Goal: Transaction & Acquisition: Purchase product/service

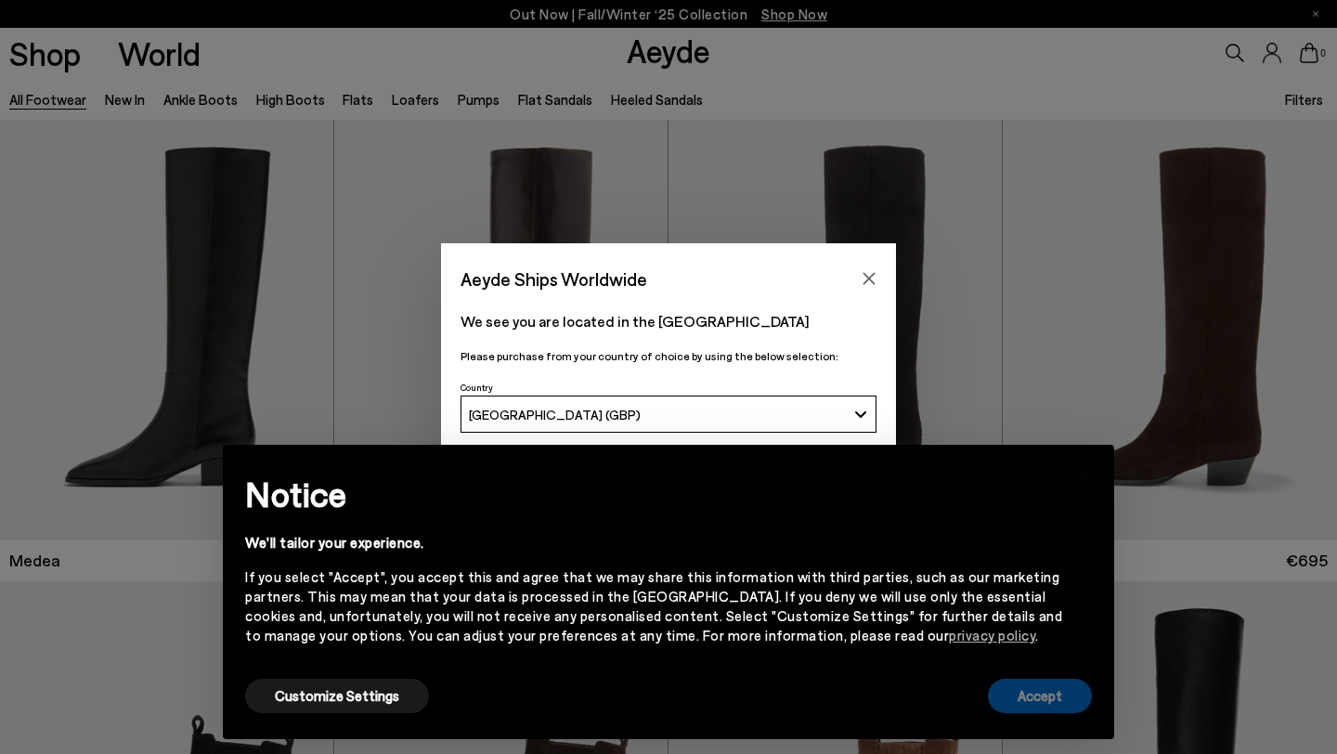
click at [1041, 693] on button "Accept" at bounding box center [1040, 696] width 104 height 34
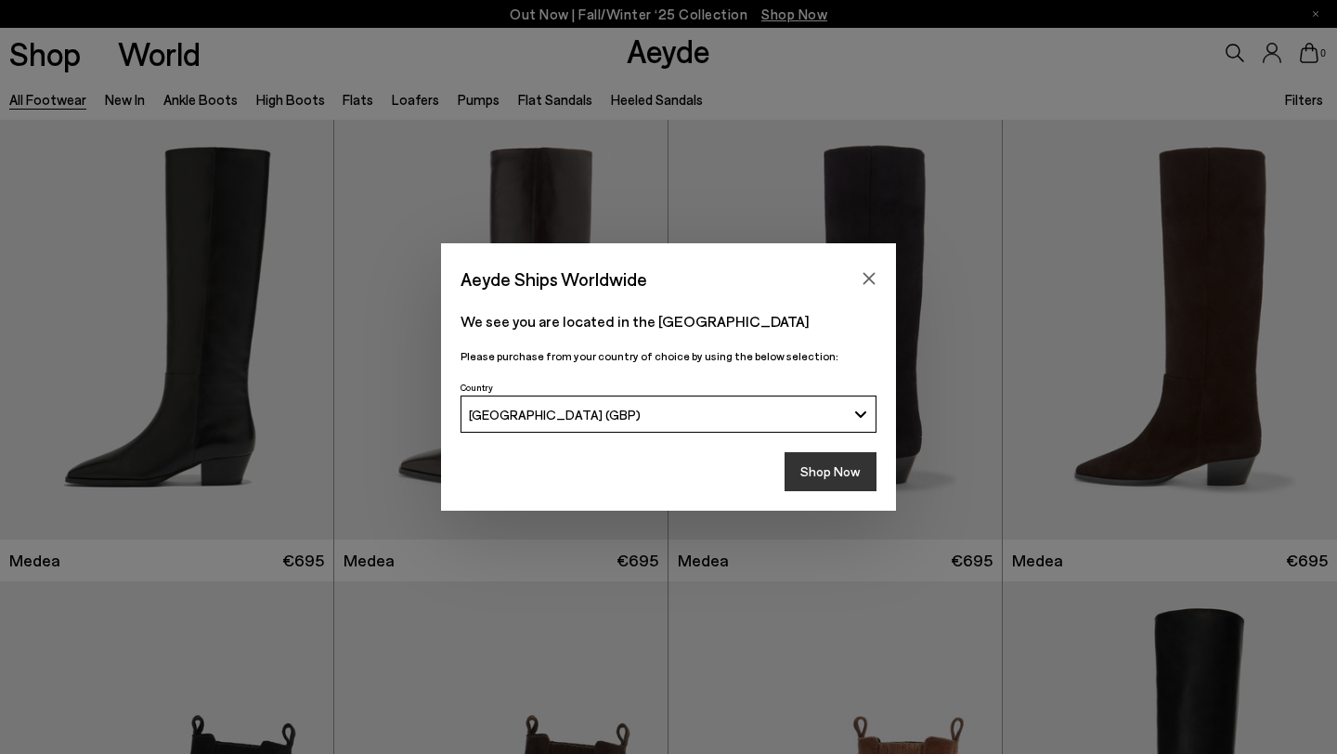
click at [802, 462] on button "Shop Now" at bounding box center [831, 471] width 92 height 39
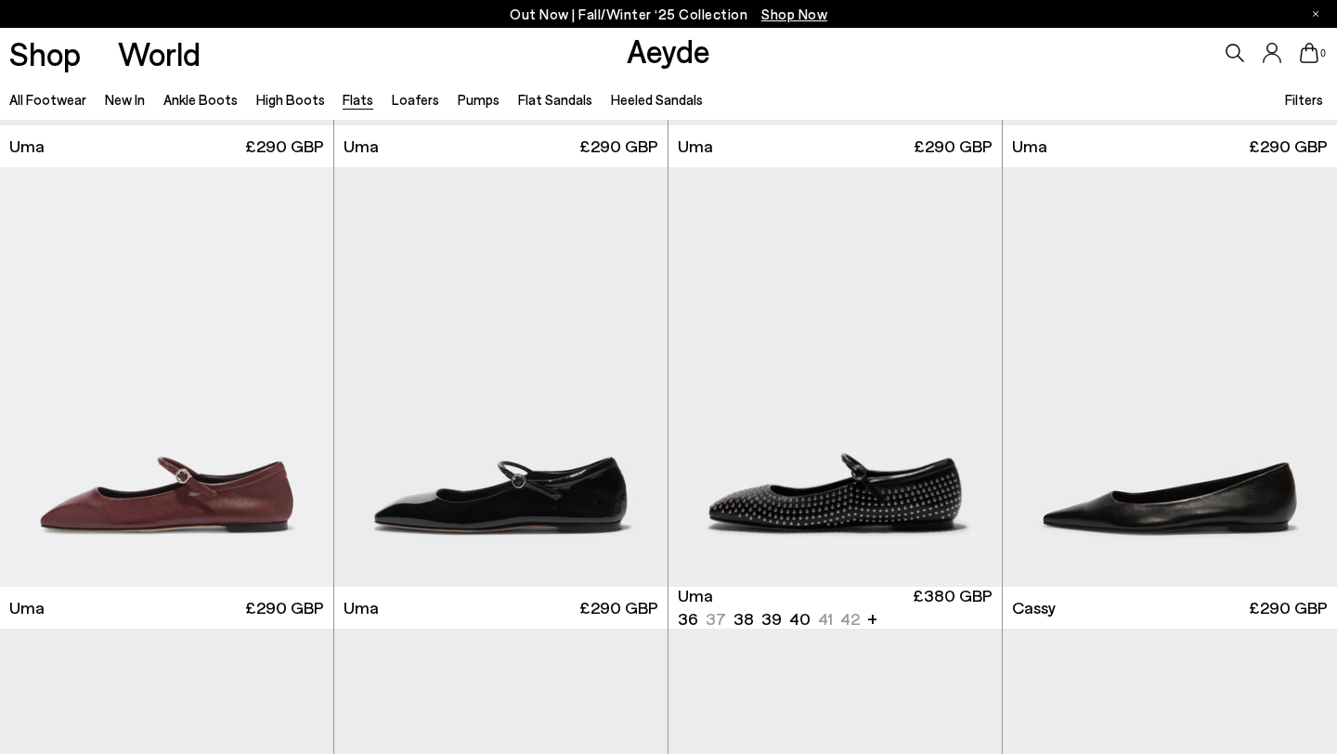
scroll to position [2385, 0]
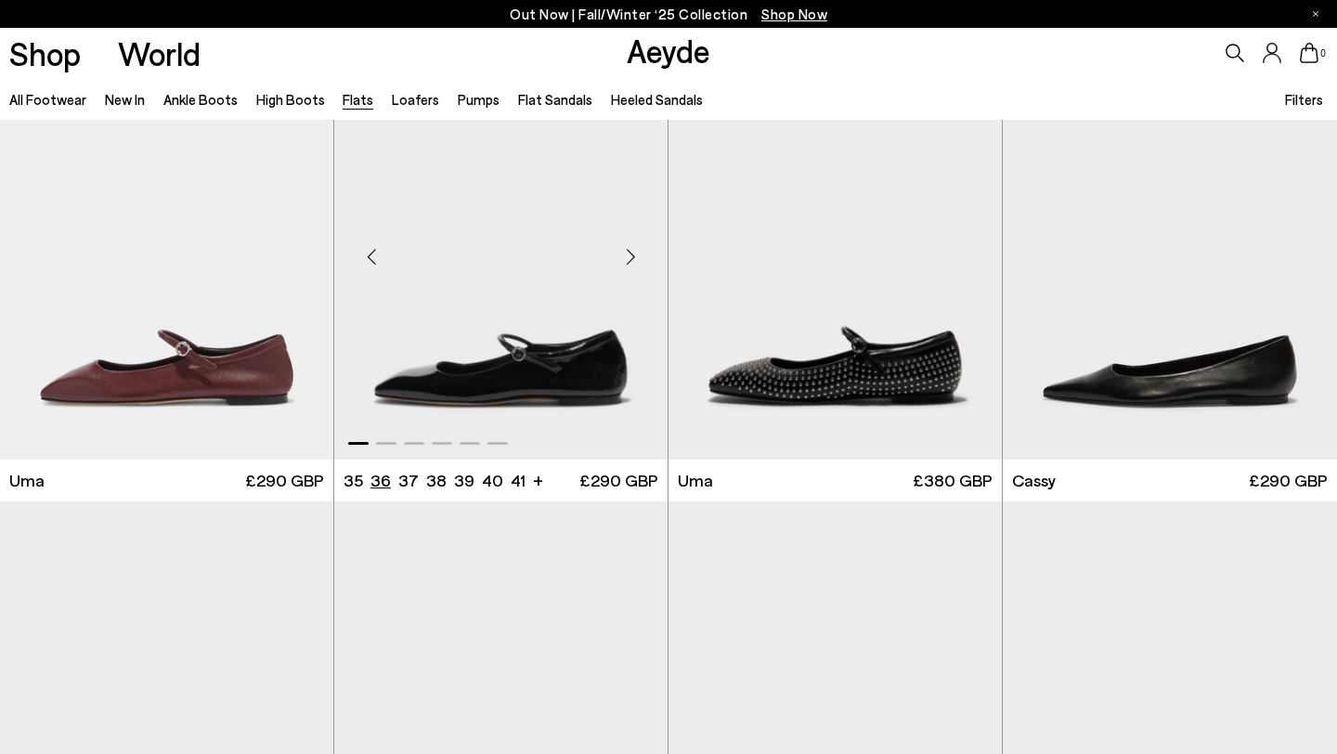
click at [388, 472] on li "36" at bounding box center [381, 480] width 20 height 23
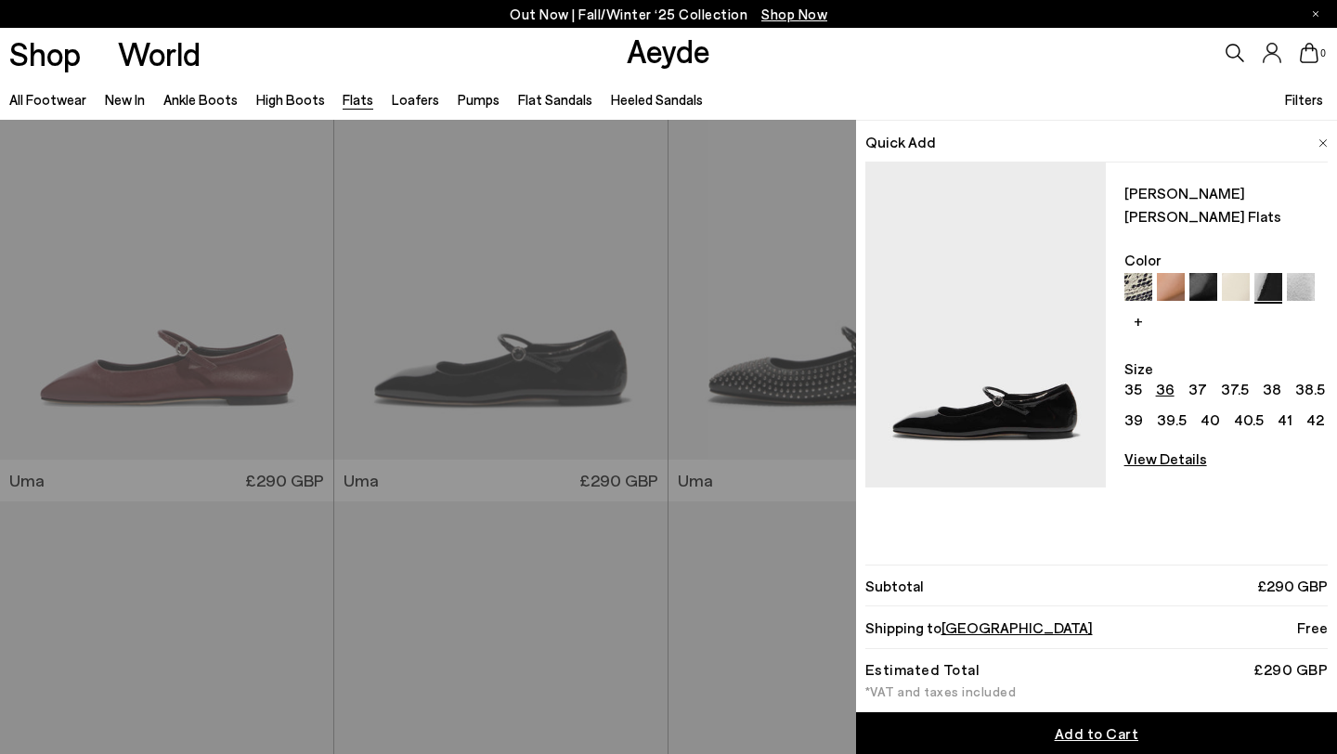
click at [454, 408] on div "Quick Add Uma [PERSON_NAME] Flats Color + Size 35 36 37 37.5 38 38.5 39 39.5 40…" at bounding box center [668, 437] width 1337 height 634
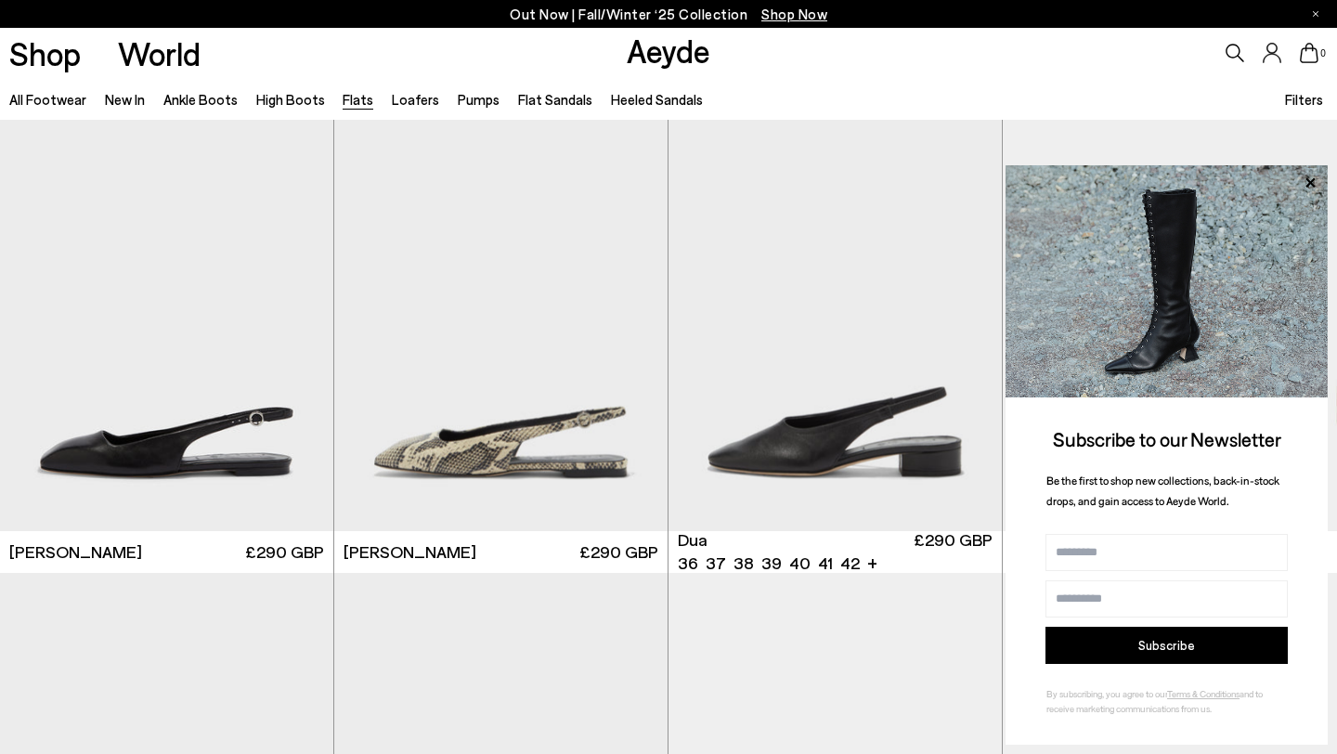
scroll to position [6938, 0]
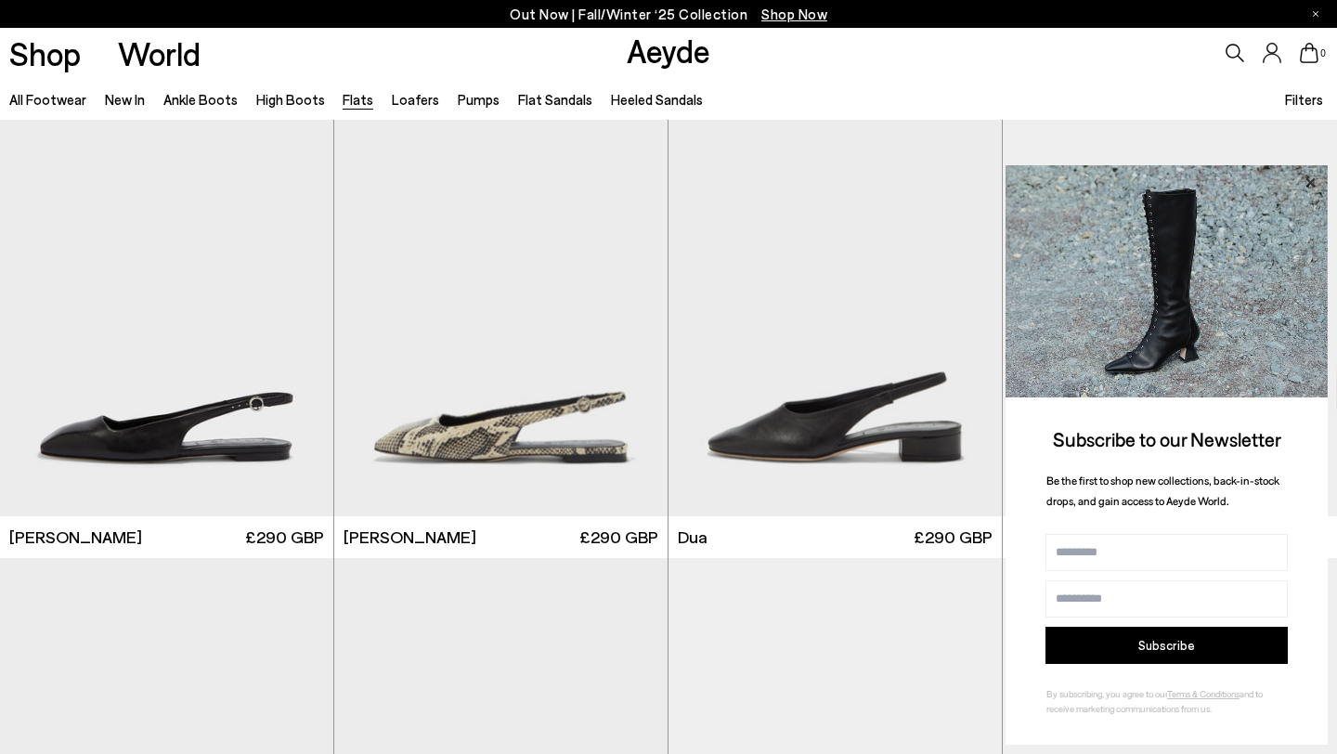
click at [1307, 186] on icon at bounding box center [1310, 181] width 9 height 9
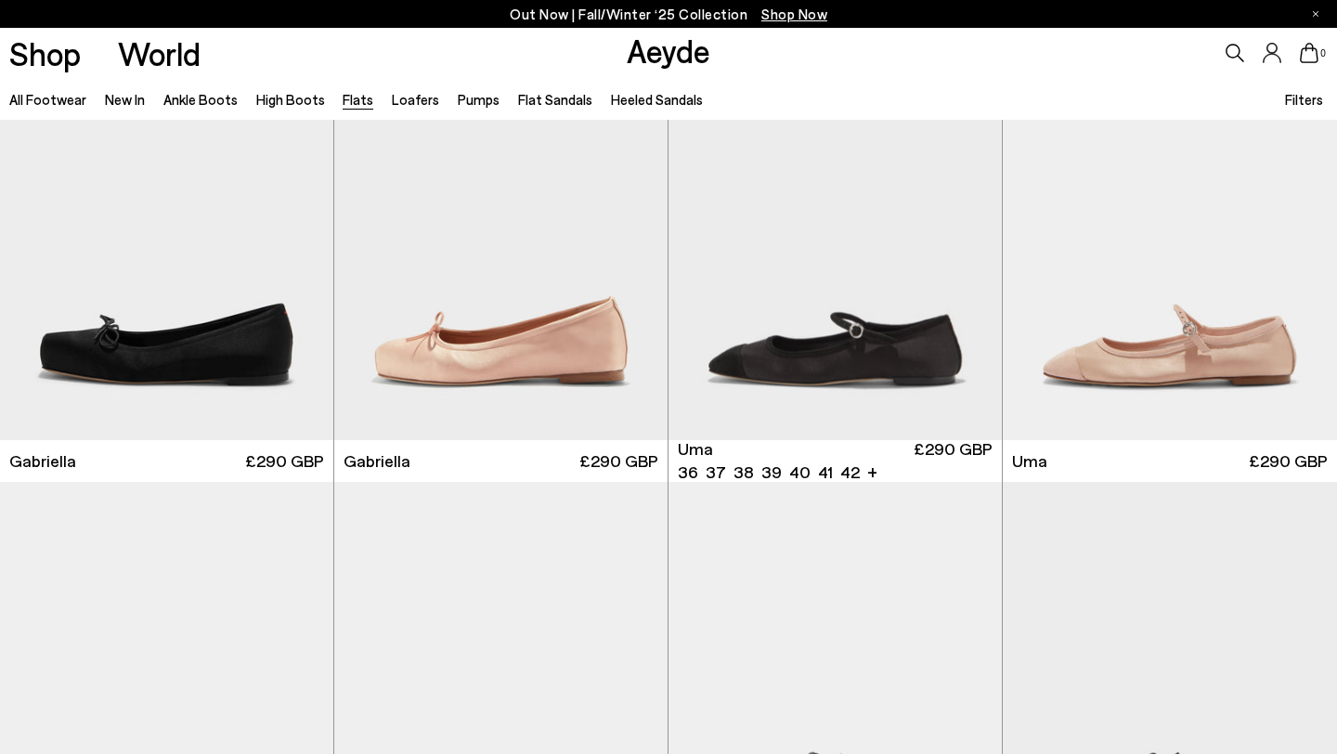
scroll to position [8398, 0]
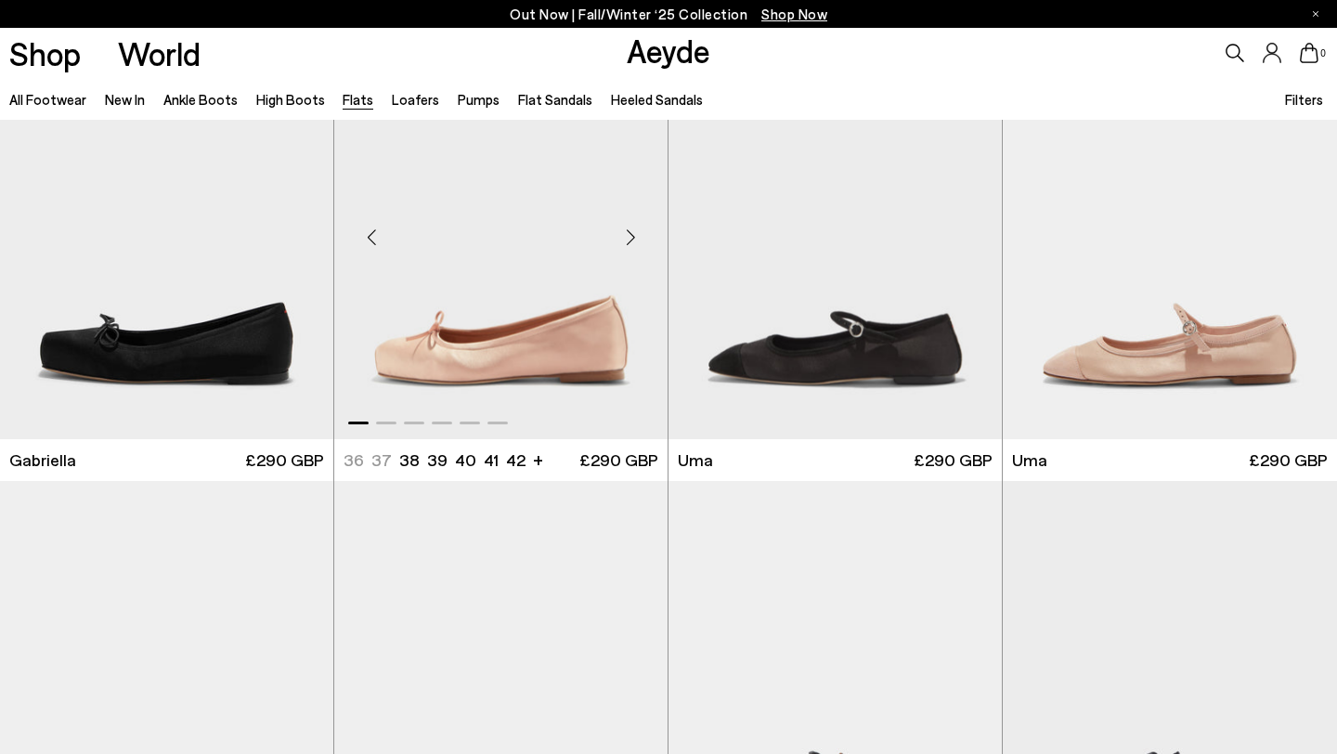
click at [629, 230] on div "Next slide" at bounding box center [631, 237] width 56 height 56
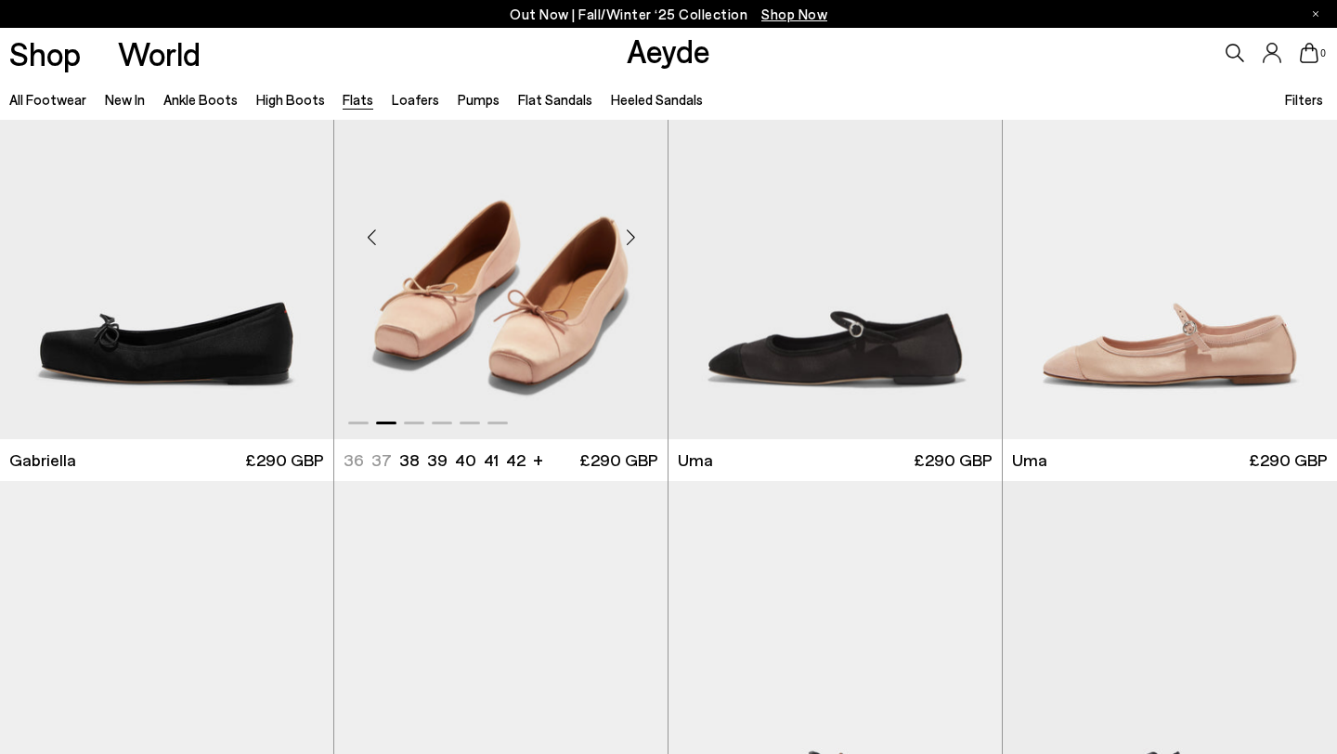
click at [630, 231] on div "Next slide" at bounding box center [631, 237] width 56 height 56
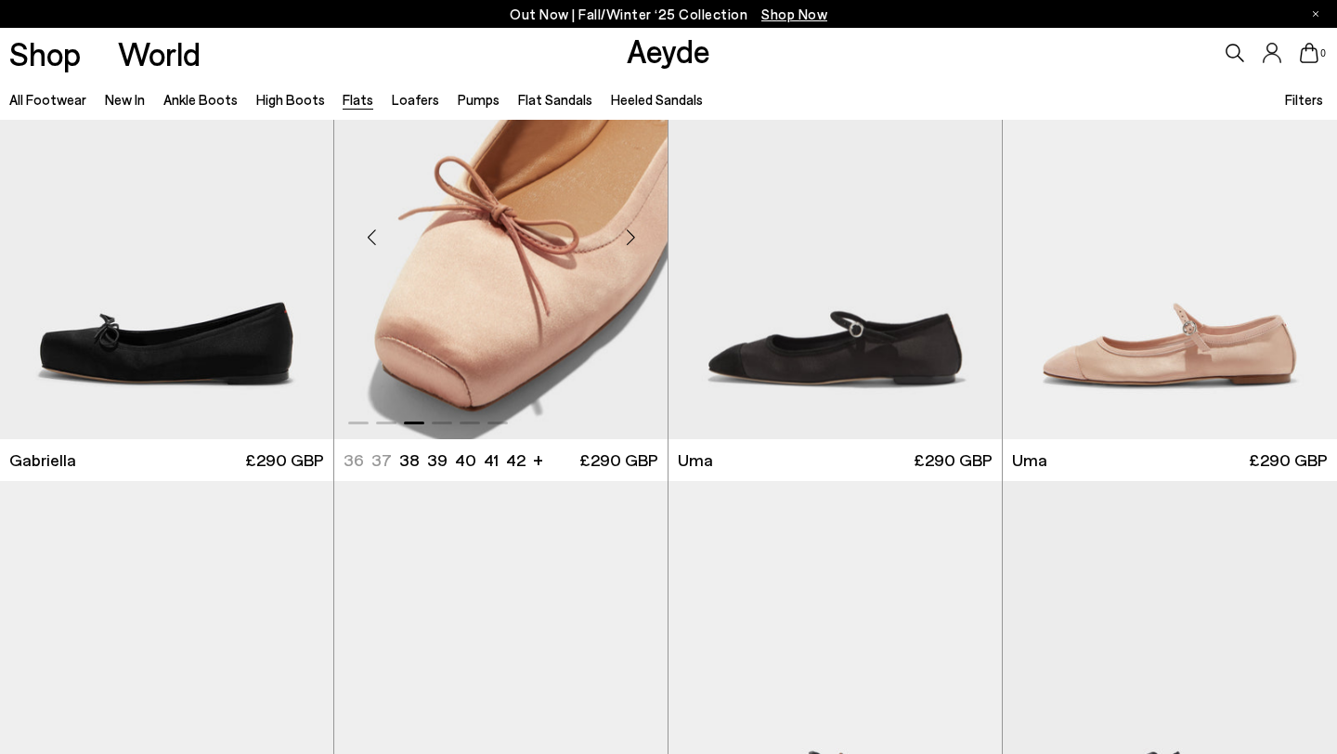
click at [630, 231] on div "Next slide" at bounding box center [631, 237] width 56 height 56
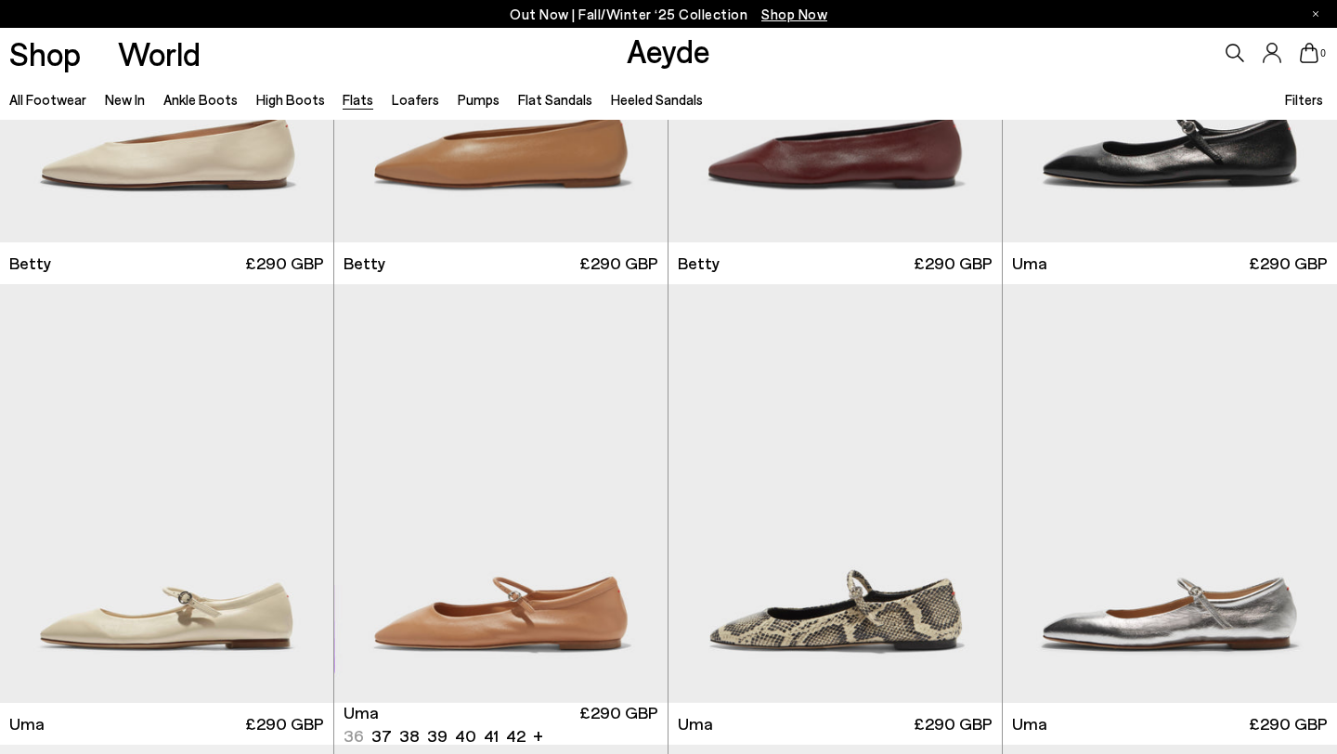
scroll to position [1765, 0]
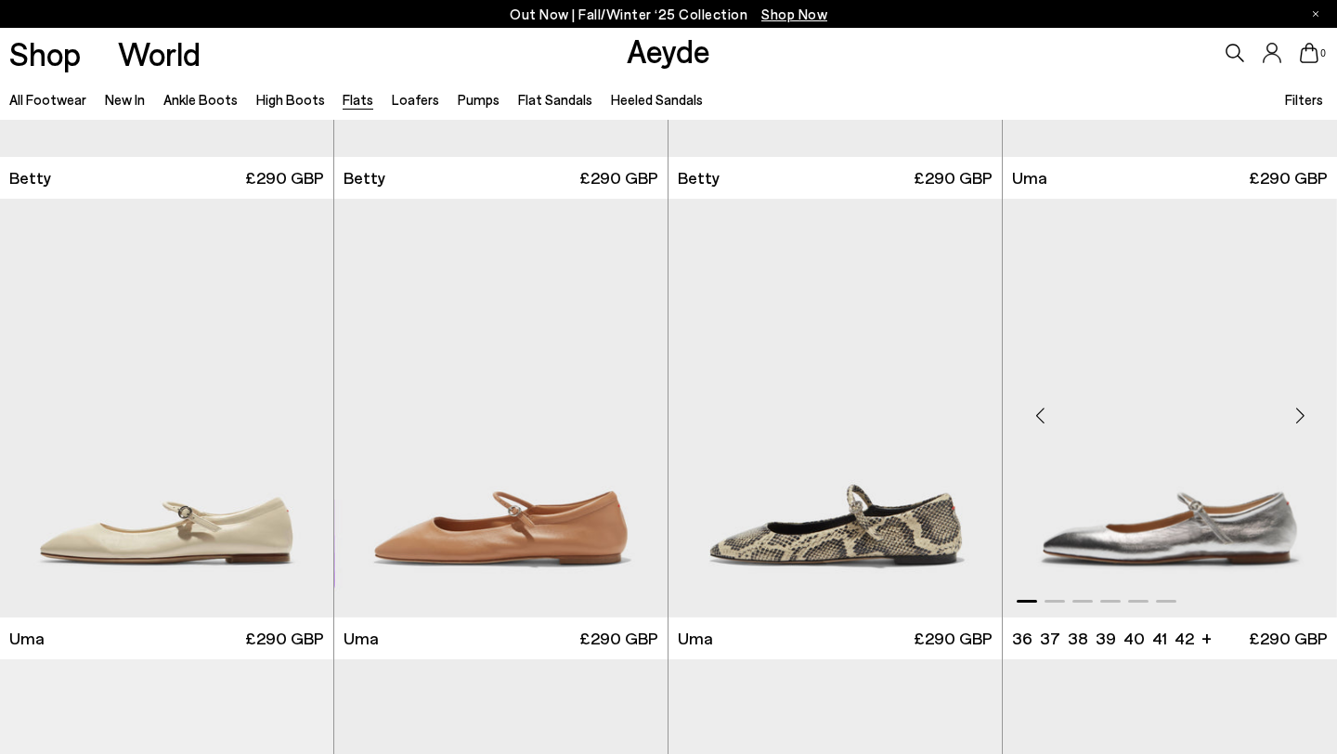
click at [1298, 415] on div "Next slide" at bounding box center [1300, 416] width 56 height 56
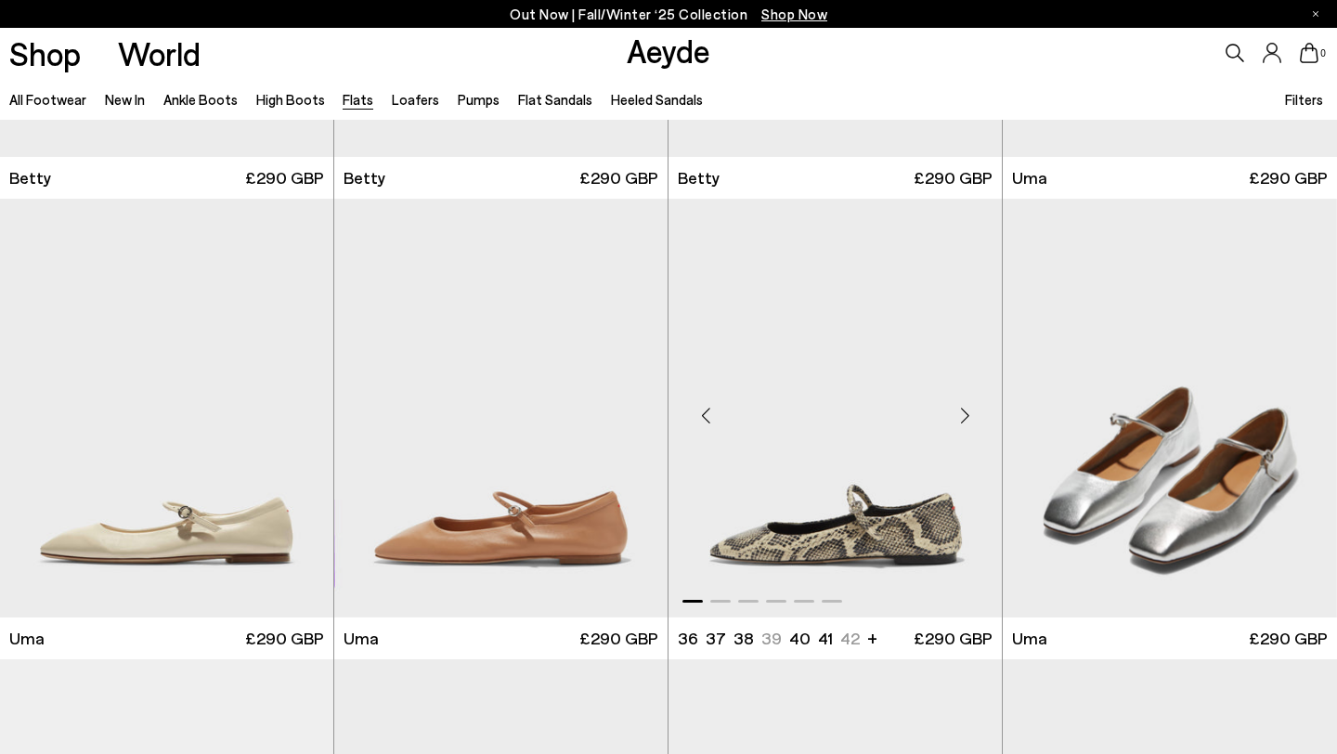
click at [960, 414] on div "Next slide" at bounding box center [965, 416] width 56 height 56
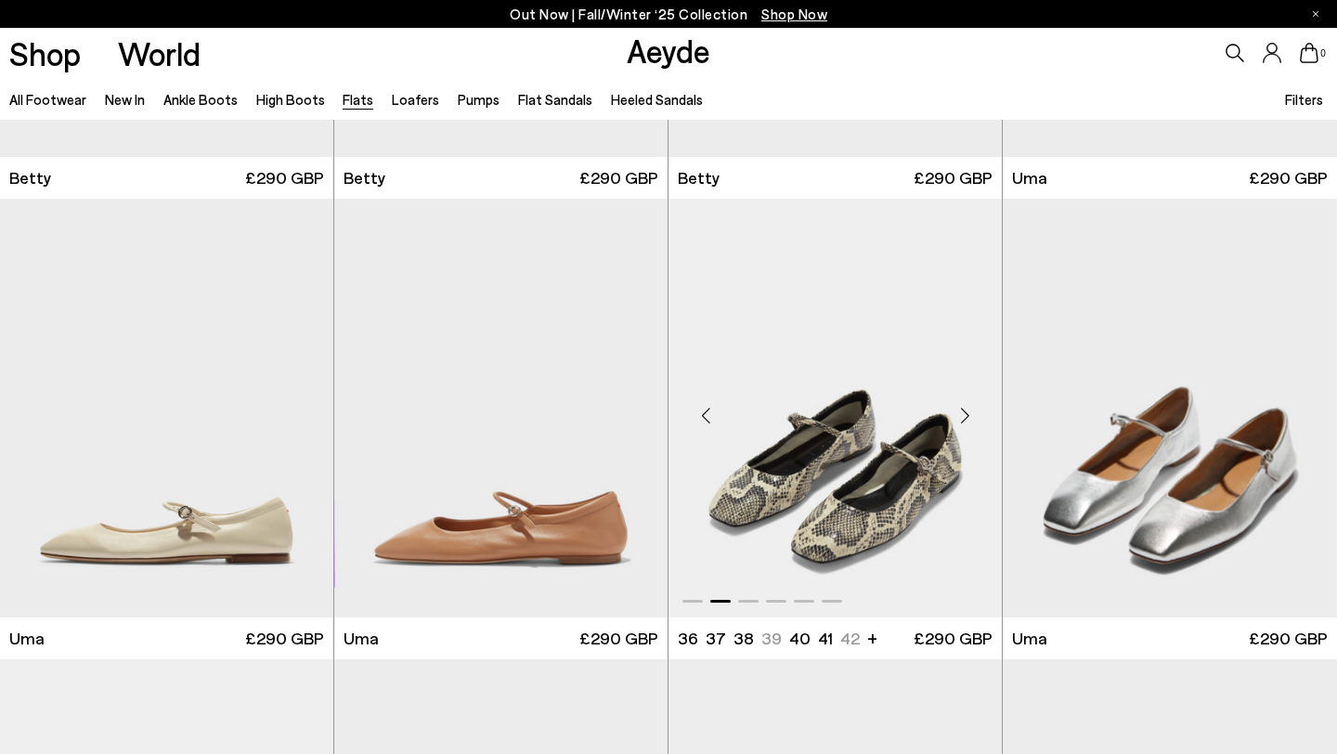
click at [960, 414] on div "Next slide" at bounding box center [965, 416] width 56 height 56
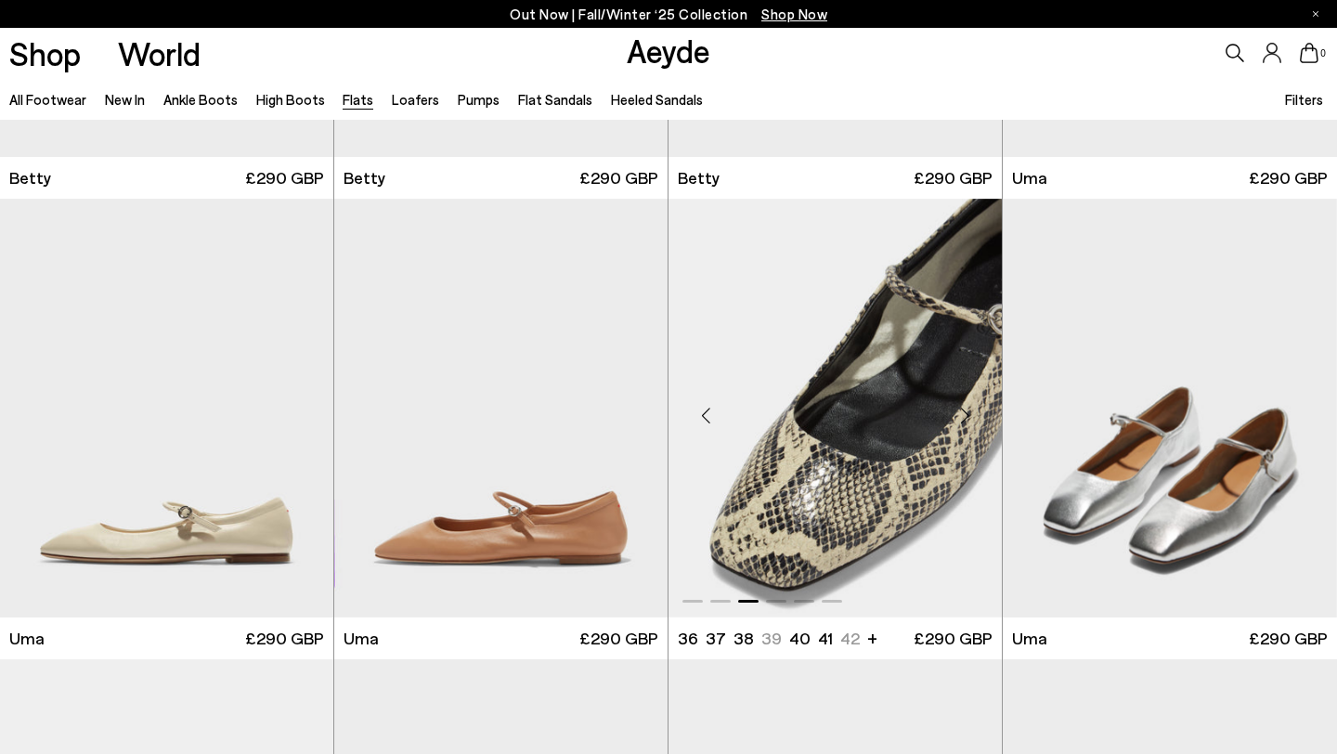
click at [960, 414] on div "Next slide" at bounding box center [965, 416] width 56 height 56
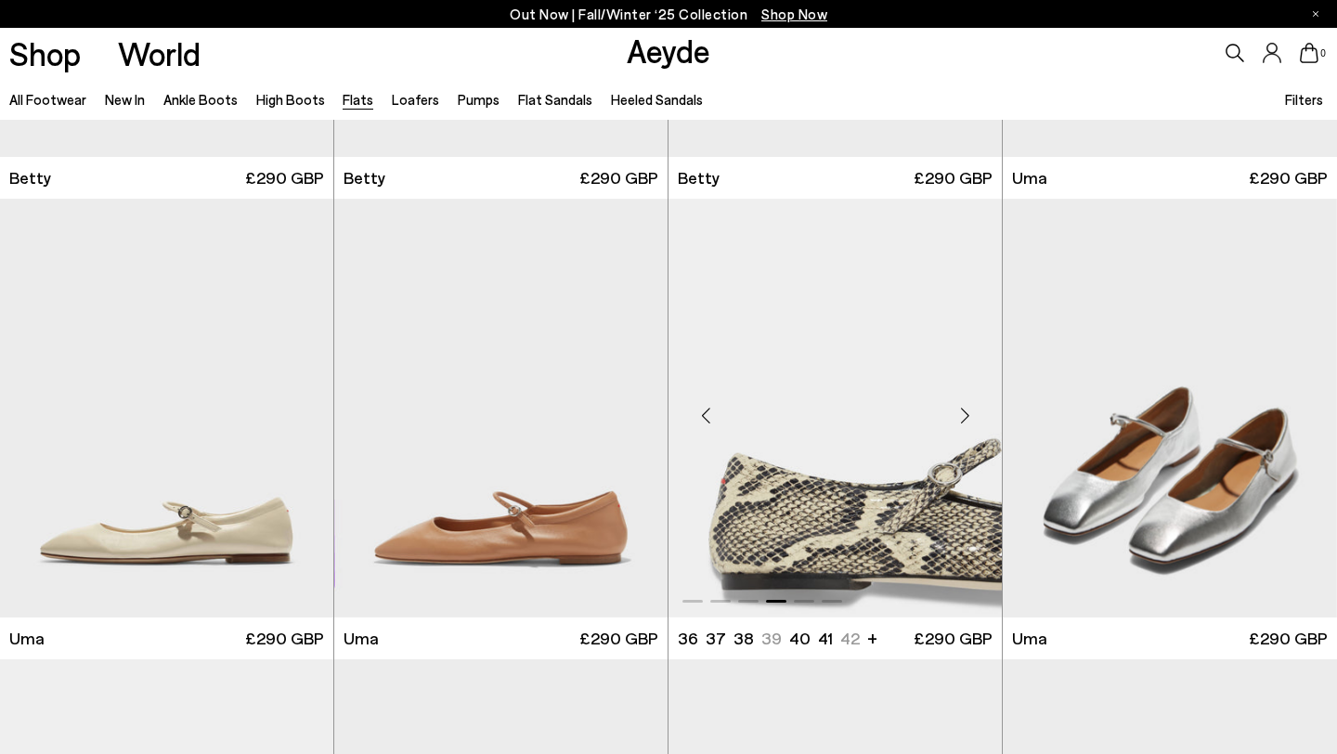
click at [960, 414] on div "Next slide" at bounding box center [965, 416] width 56 height 56
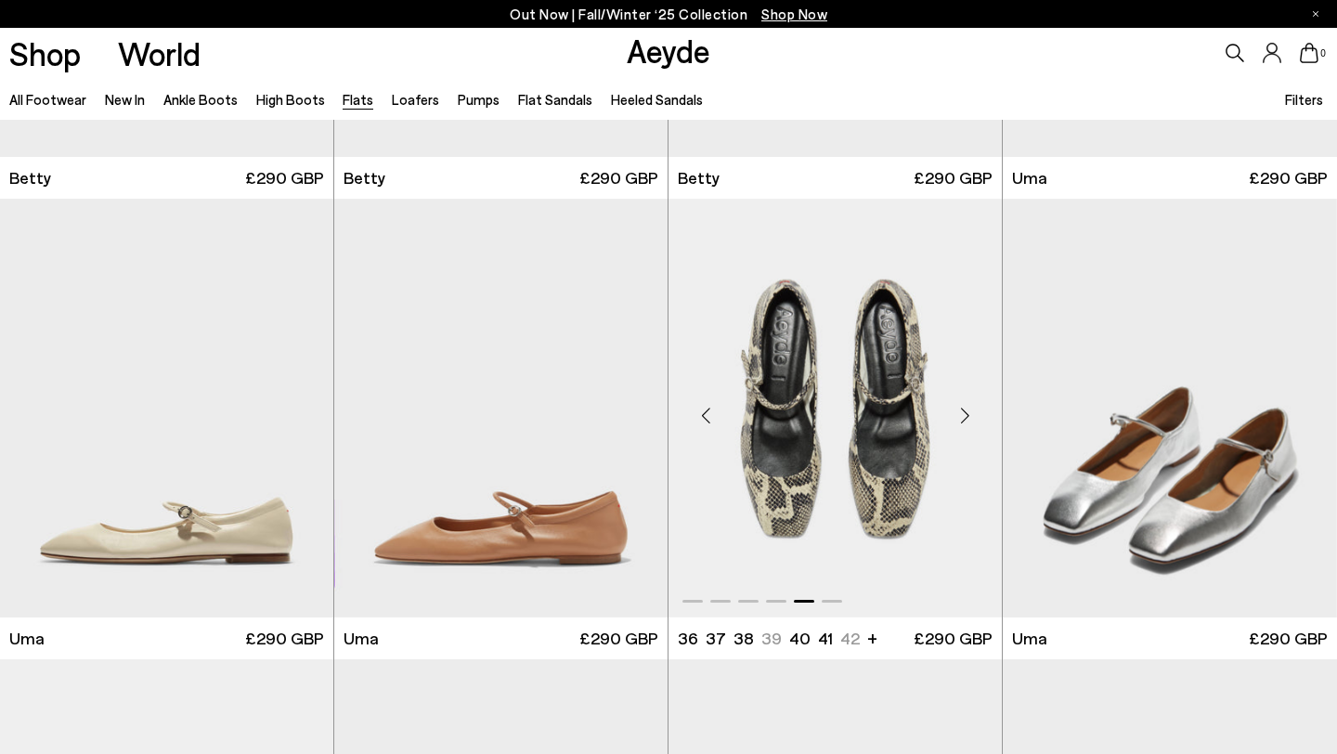
click at [960, 414] on div "Next slide" at bounding box center [965, 416] width 56 height 56
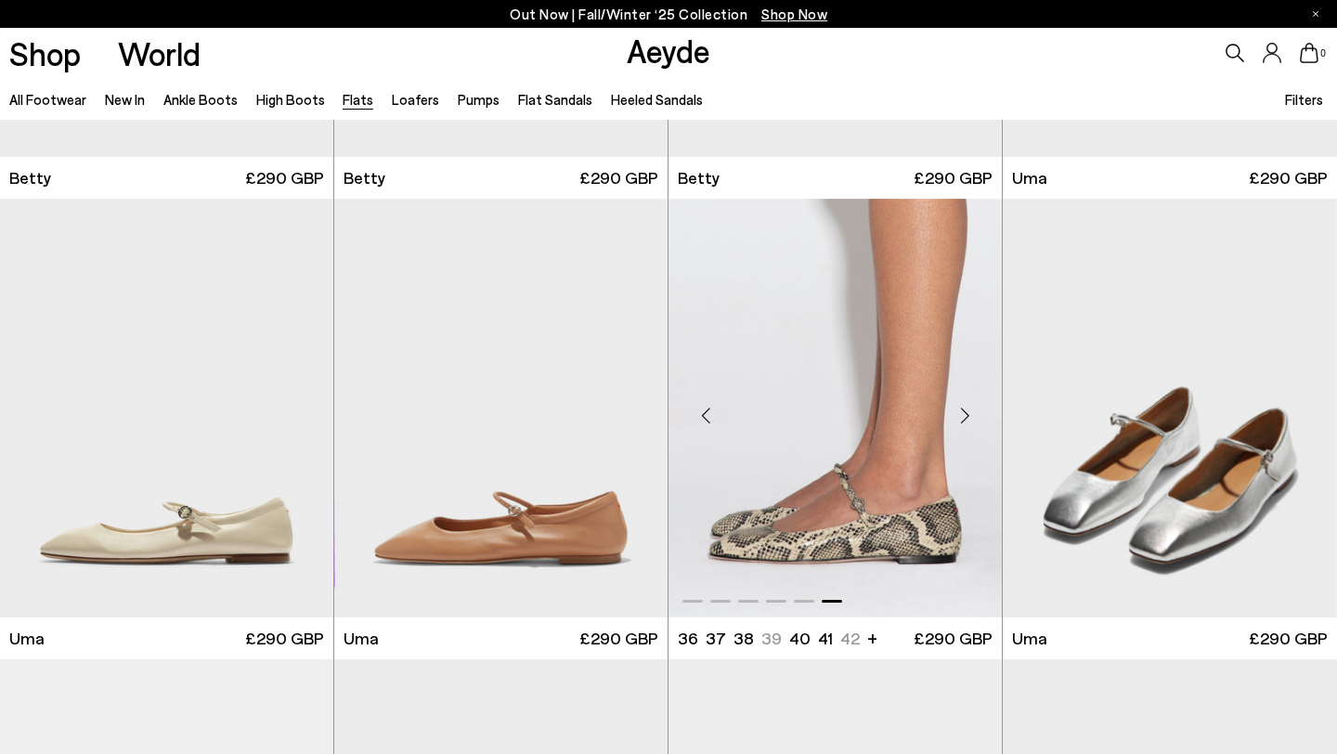
click at [960, 414] on div "Next slide" at bounding box center [965, 416] width 56 height 56
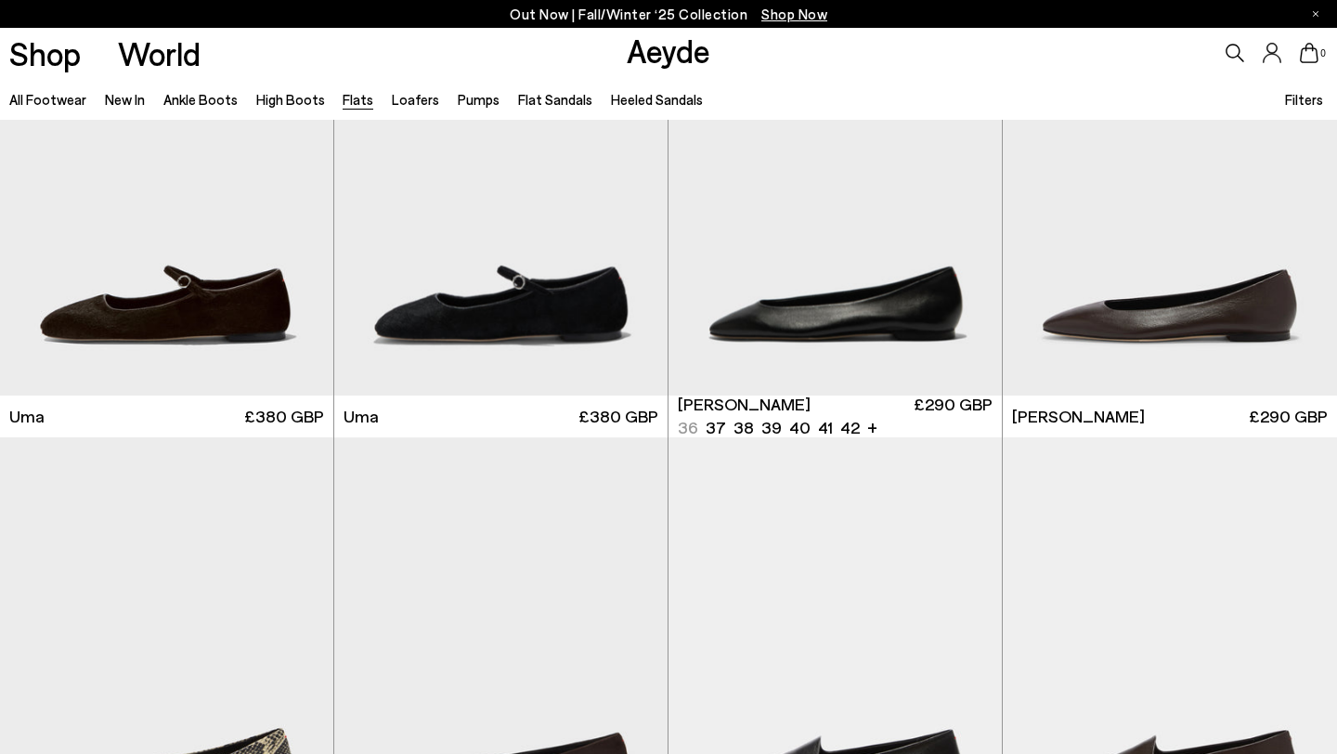
scroll to position [0, 0]
